Goal: Information Seeking & Learning: Learn about a topic

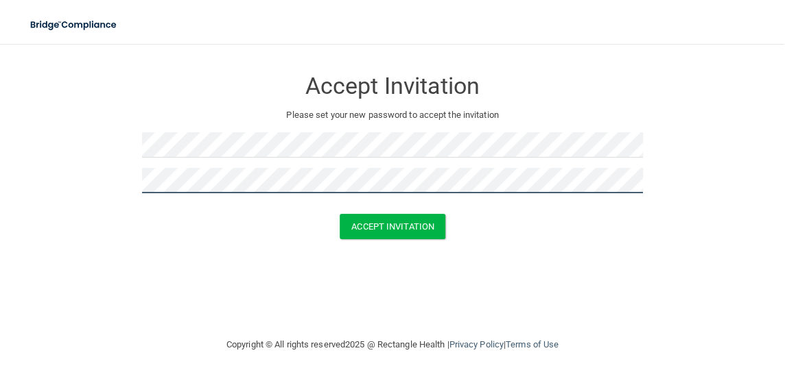
click at [340, 214] on button "Accept Invitation" at bounding box center [393, 226] width 106 height 25
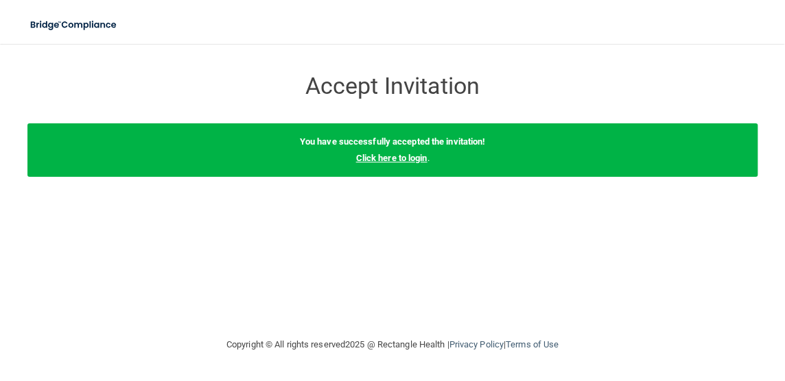
click at [403, 161] on link "Click here to login" at bounding box center [390, 158] width 71 height 10
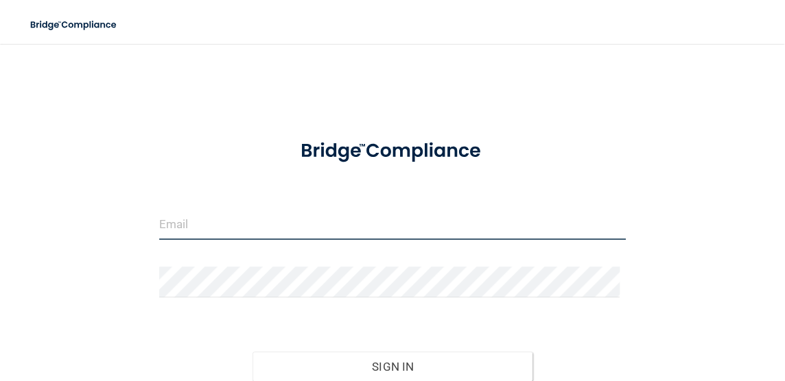
click at [326, 211] on input "email" at bounding box center [392, 224] width 467 height 31
click at [217, 235] on input "email" at bounding box center [392, 224] width 467 height 31
type input "[EMAIL_ADDRESS][DOMAIN_NAME]"
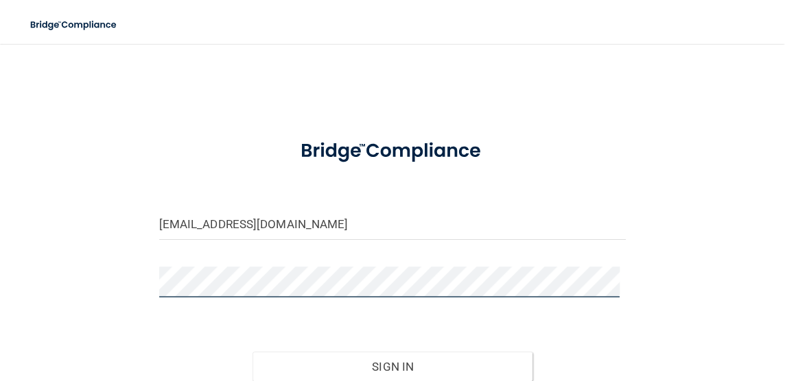
click at [252, 352] on button "Sign In" at bounding box center [392, 367] width 281 height 30
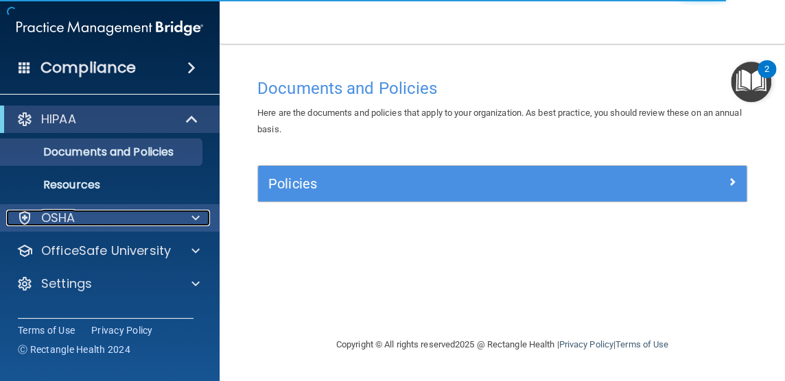
click at [123, 217] on div "OSHA" at bounding box center [91, 218] width 170 height 16
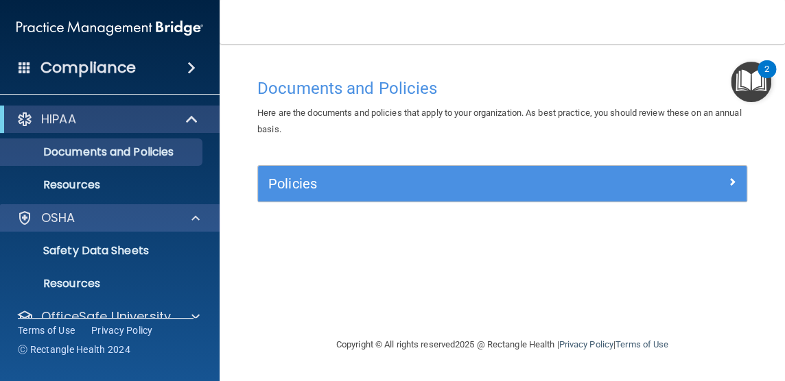
click at [86, 209] on div "OSHA" at bounding box center [110, 217] width 220 height 27
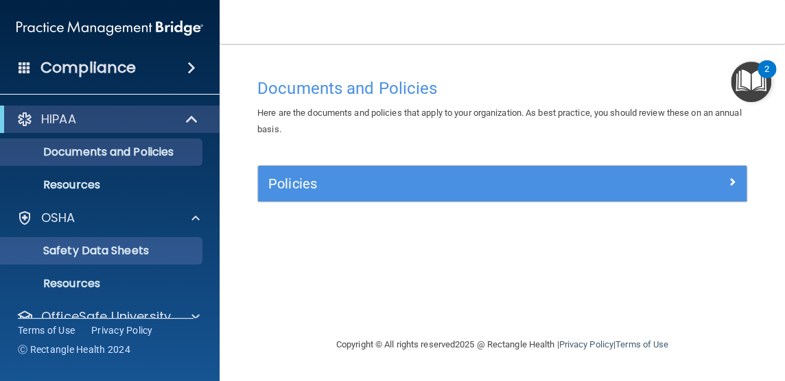
scroll to position [56, 0]
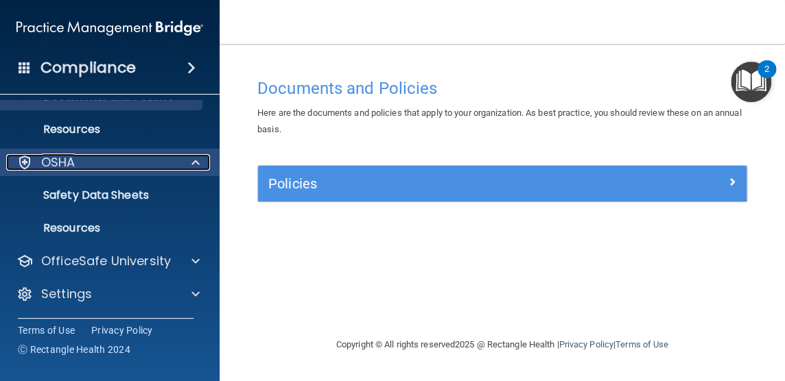
click at [95, 156] on div "OSHA" at bounding box center [91, 162] width 170 height 16
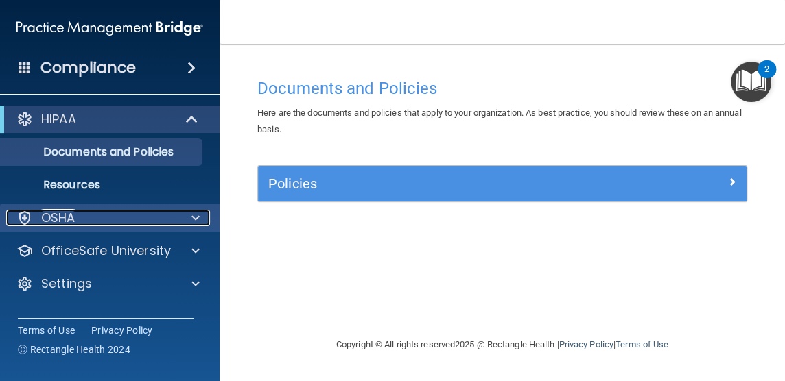
scroll to position [0, 0]
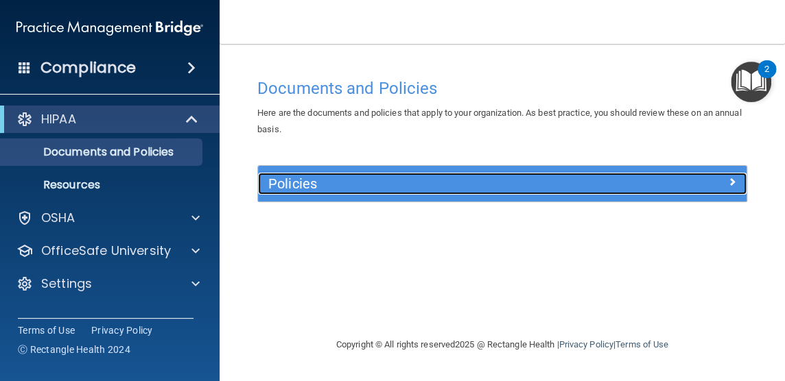
click at [372, 188] on h5 "Policies" at bounding box center [441, 183] width 346 height 15
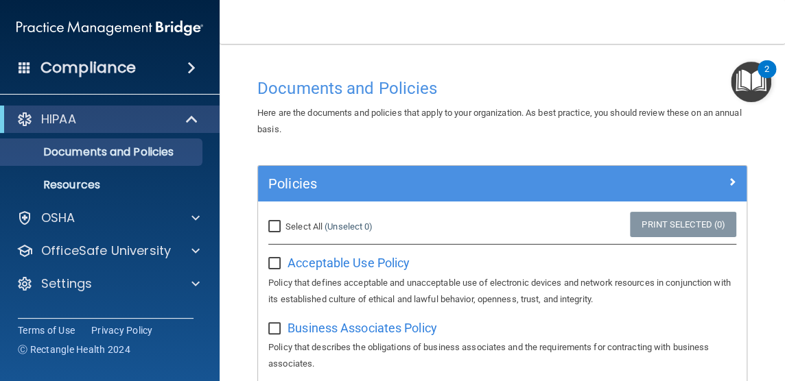
click at [274, 223] on input "Select All (Unselect 0) Unselect All" at bounding box center [276, 227] width 16 height 11
checkbox input "true"
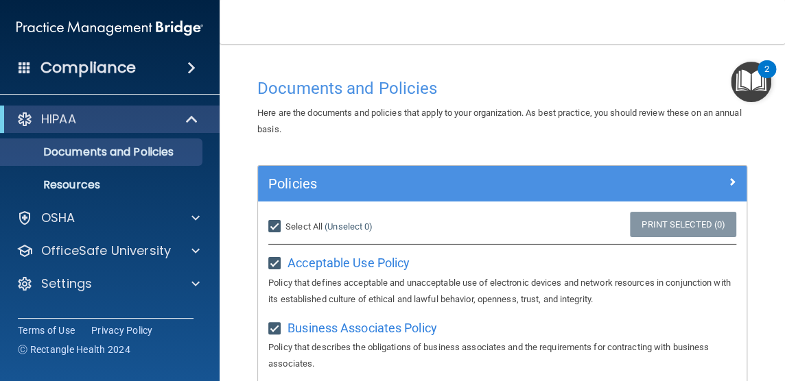
checkbox input "true"
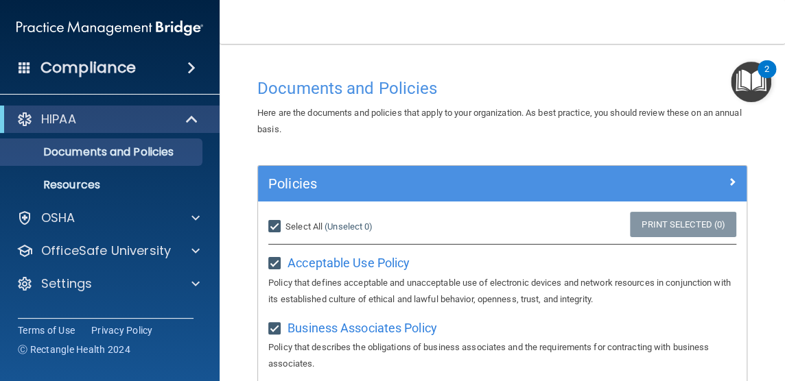
checkbox input "true"
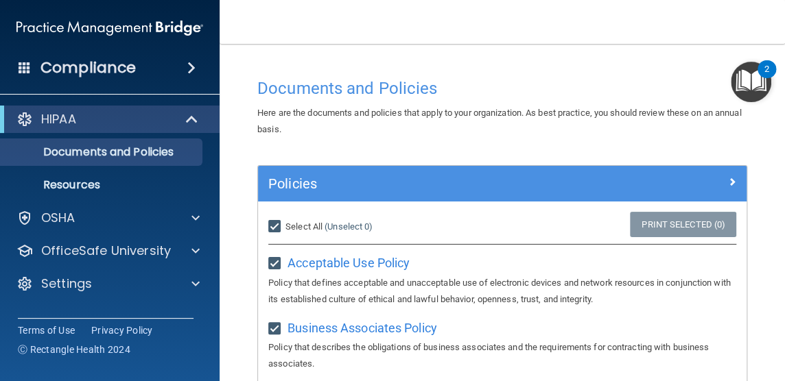
checkbox input "true"
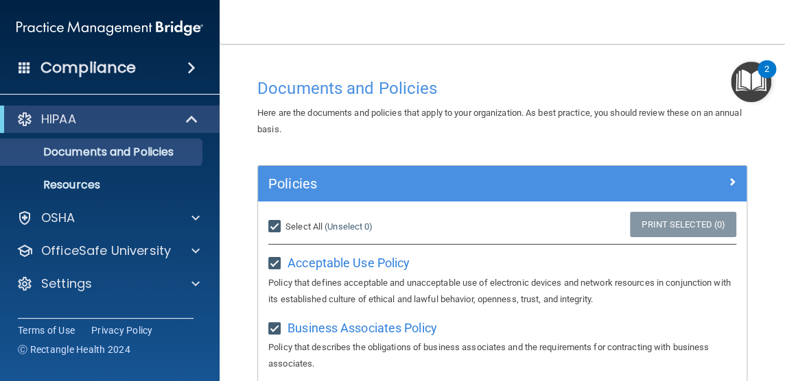
checkbox input "true"
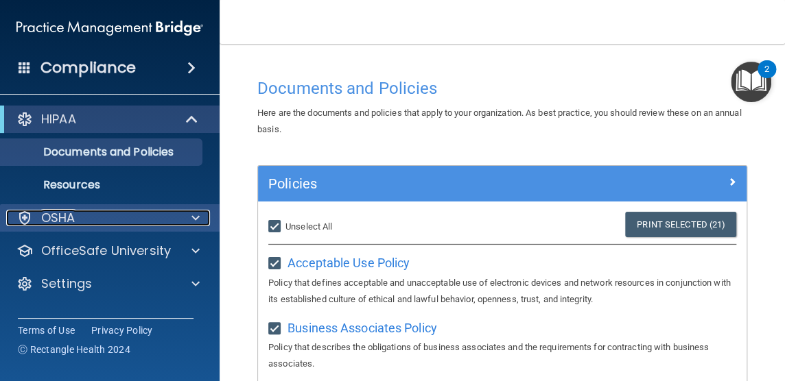
click at [124, 213] on div "OSHA" at bounding box center [91, 218] width 170 height 16
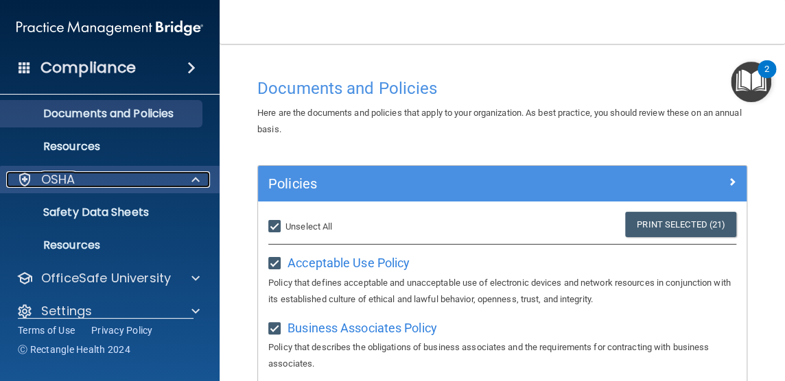
scroll to position [56, 0]
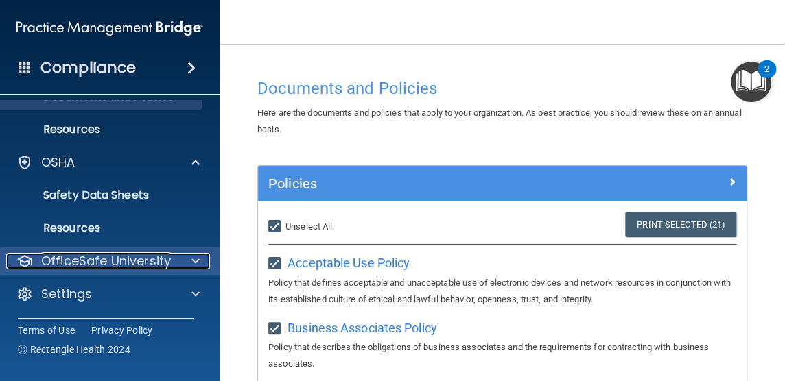
click at [129, 265] on p "OfficeSafe University" at bounding box center [106, 261] width 130 height 16
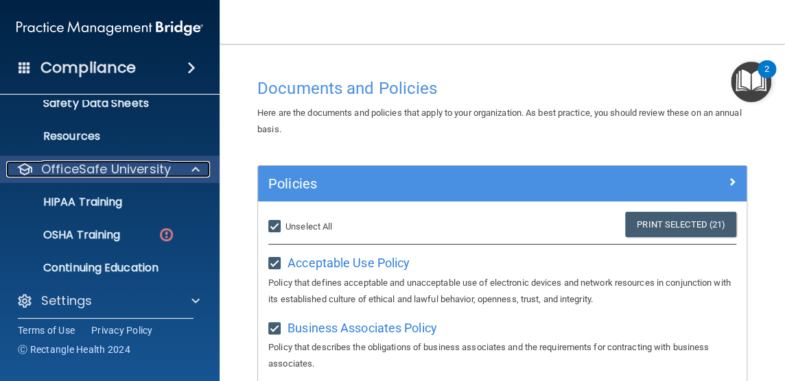
scroll to position [154, 0]
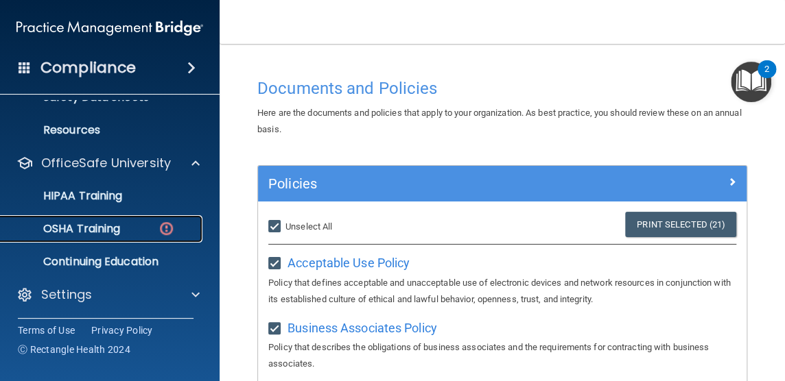
click at [122, 228] on div "OSHA Training" at bounding box center [102, 229] width 187 height 14
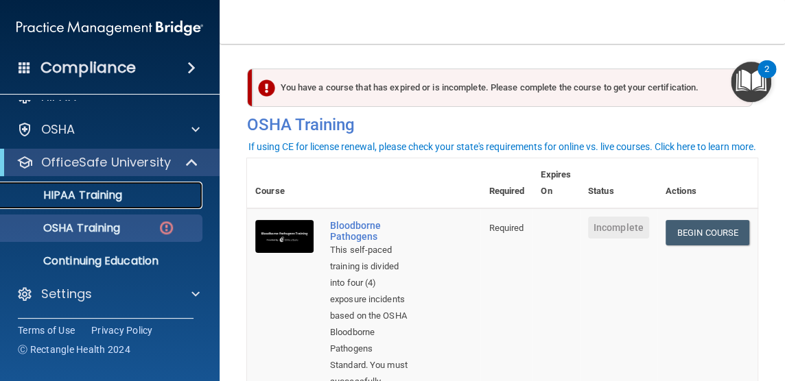
click at [105, 199] on p "HIPAA Training" at bounding box center [65, 196] width 113 height 14
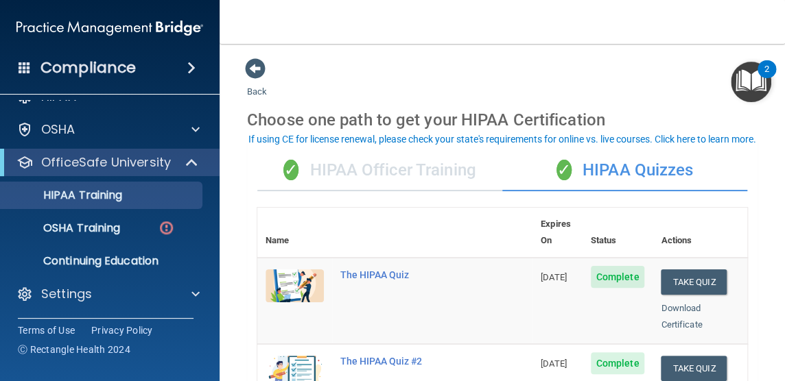
click at [379, 173] on div "✓ HIPAA Officer Training" at bounding box center [379, 170] width 245 height 41
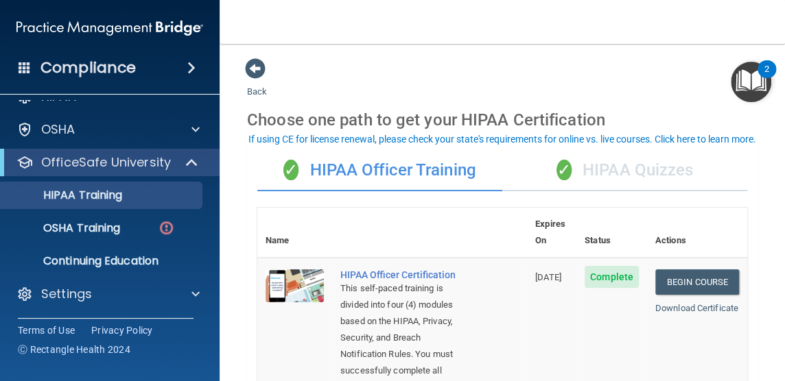
click at [581, 173] on div "✓ HIPAA Quizzes" at bounding box center [624, 170] width 245 height 41
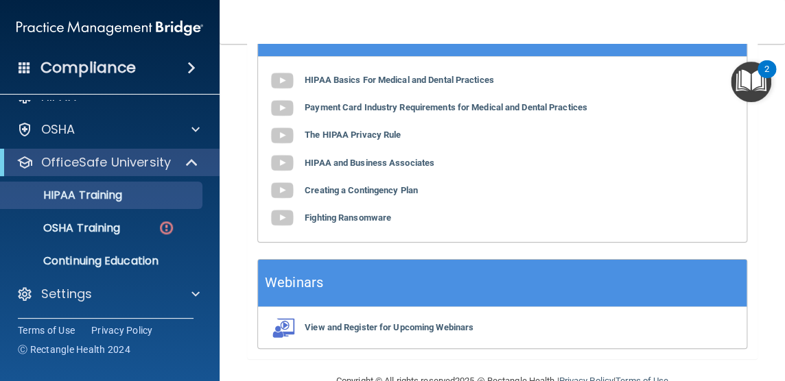
scroll to position [137, 0]
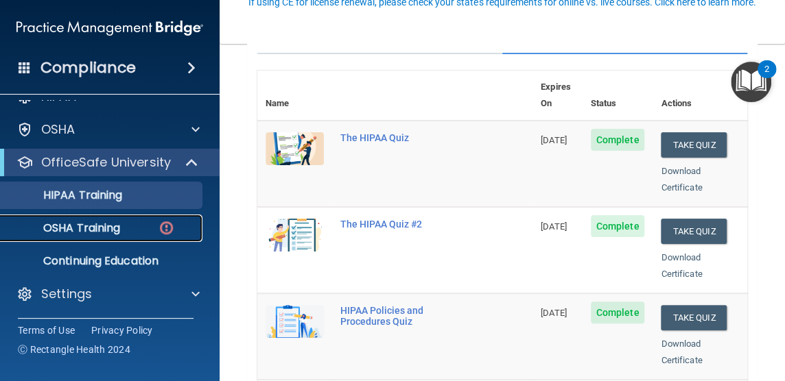
click at [92, 222] on p "OSHA Training" at bounding box center [64, 229] width 111 height 14
